Goal: Transaction & Acquisition: Purchase product/service

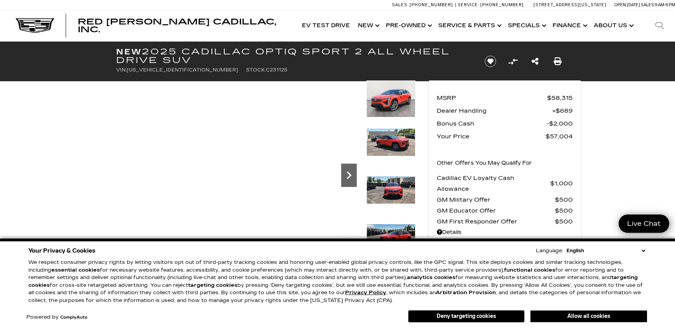
click at [349, 175] on icon "Next" at bounding box center [349, 175] width 16 height 16
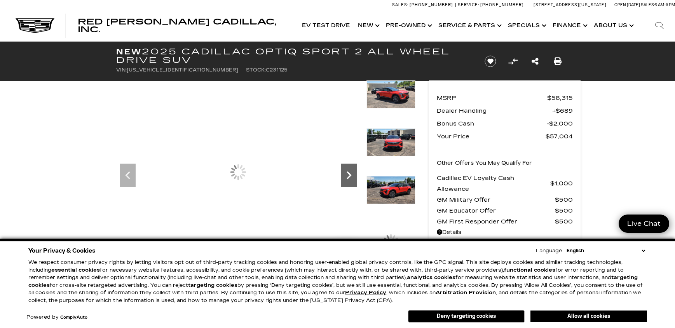
click at [348, 175] on icon "Next" at bounding box center [349, 175] width 16 height 16
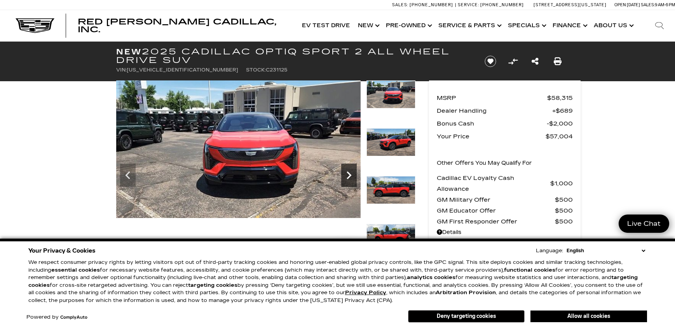
click at [348, 175] on icon "Next" at bounding box center [349, 175] width 16 height 16
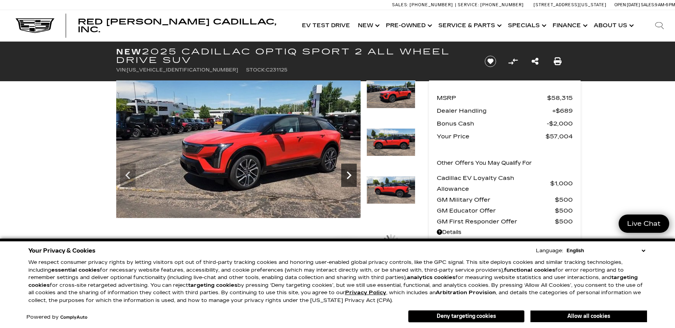
click at [348, 175] on icon "Next" at bounding box center [349, 175] width 16 height 16
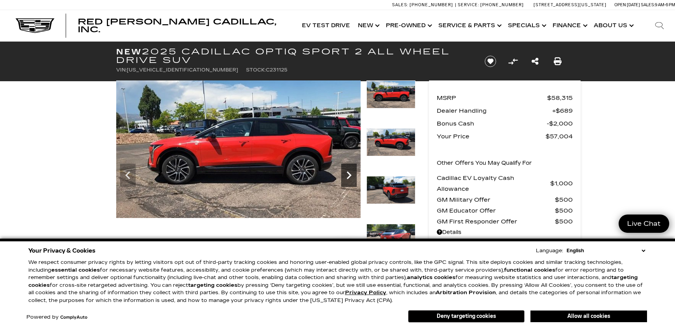
click at [348, 175] on icon "Next" at bounding box center [349, 175] width 16 height 16
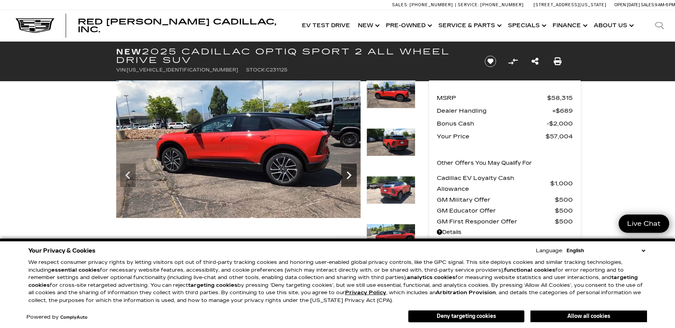
click at [348, 174] on icon "Next" at bounding box center [349, 175] width 16 height 16
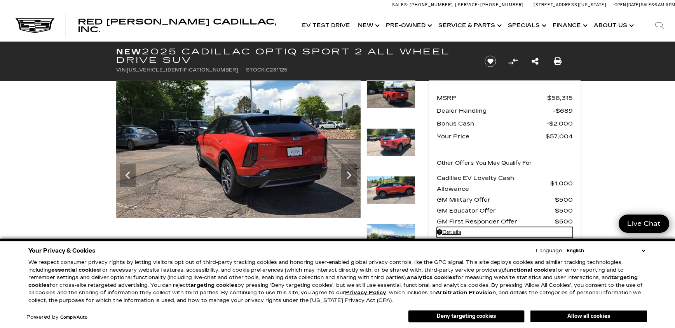
click at [451, 230] on link "Details - about pricing for: New 2025 Cadillac OPTIQ Sport 2 All Wheel Drive SUV" at bounding box center [505, 232] width 136 height 11
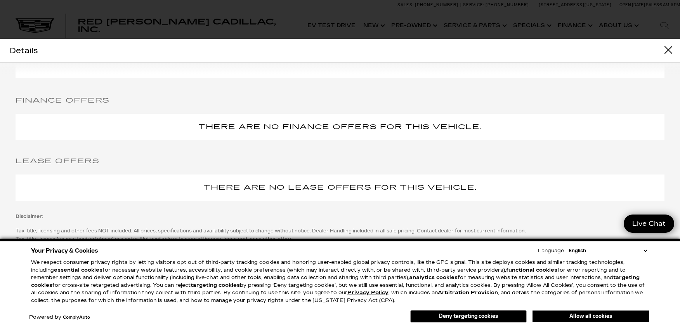
scroll to position [728, 0]
